Goal: Task Accomplishment & Management: Use online tool/utility

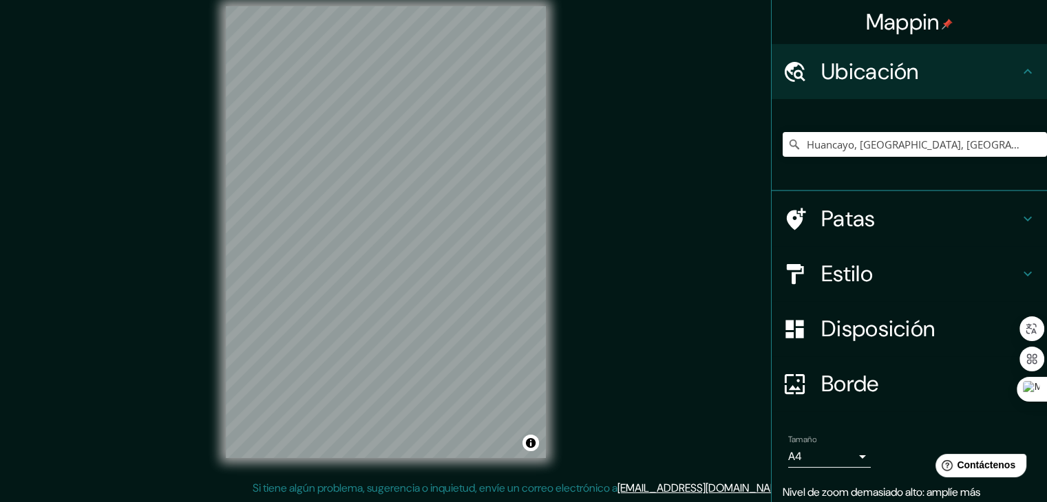
click at [557, 126] on div "© Mapbox © OpenStreetMap Improve this map" at bounding box center [386, 232] width 364 height 496
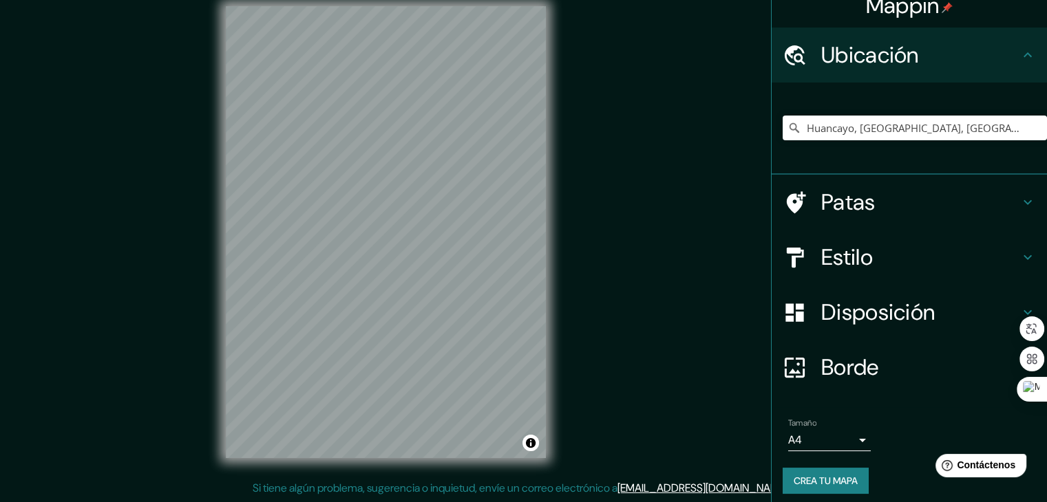
scroll to position [24, 0]
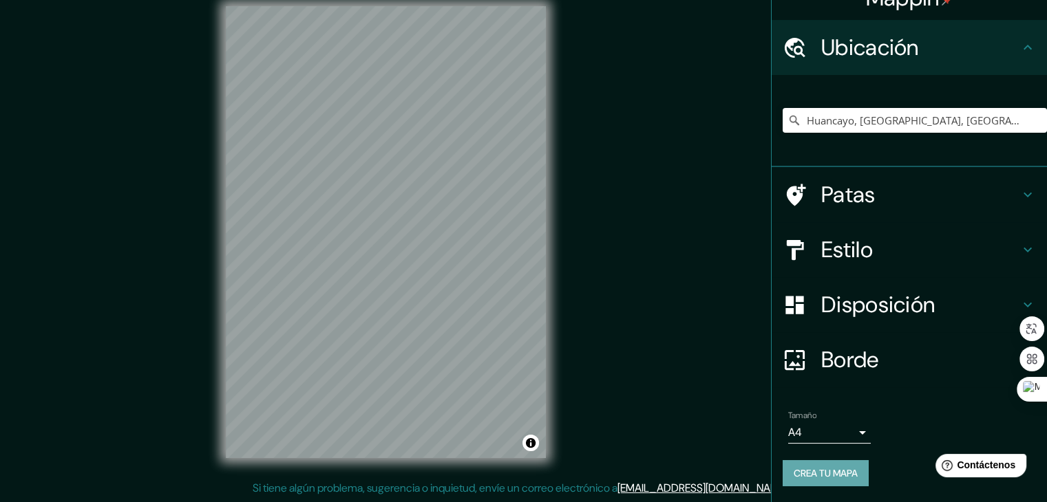
click at [837, 469] on font "Crea tu mapa" at bounding box center [825, 473] width 64 height 12
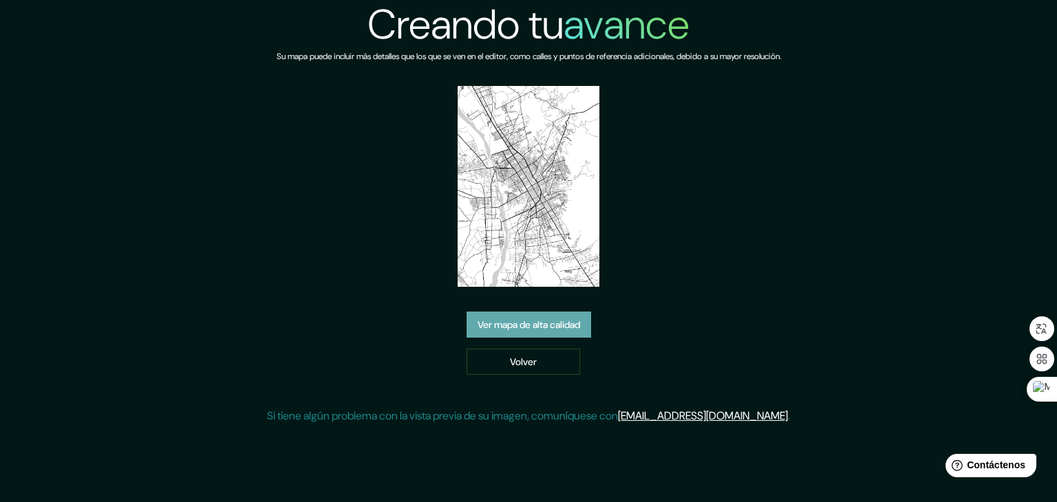
click at [518, 332] on font "Ver mapa de alta calidad" at bounding box center [529, 325] width 103 height 18
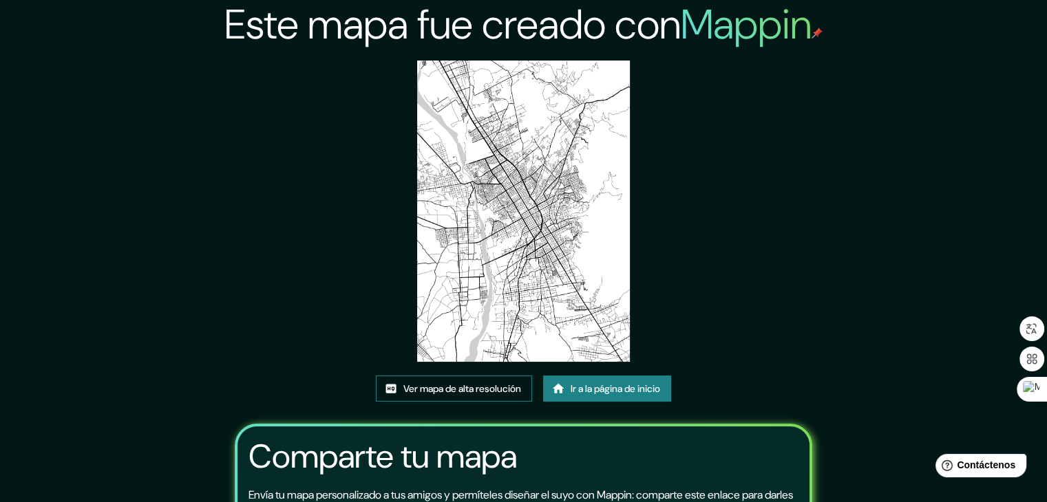
click at [509, 392] on font "Ver mapa de alta resolución" at bounding box center [462, 389] width 118 height 12
